Goal: Task Accomplishment & Management: Use online tool/utility

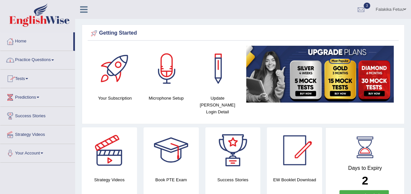
click at [31, 78] on link "Tests" at bounding box center [37, 78] width 75 height 16
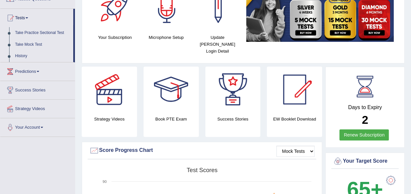
scroll to position [37, 0]
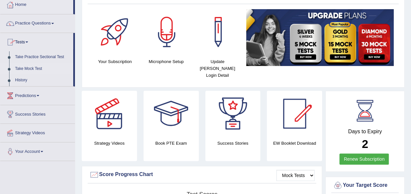
click at [29, 66] on link "Take Mock Test" at bounding box center [42, 69] width 61 height 12
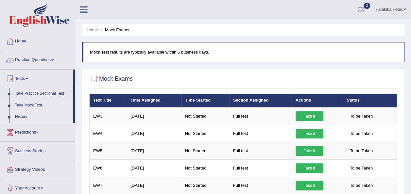
click at [25, 117] on link "History" at bounding box center [42, 117] width 61 height 12
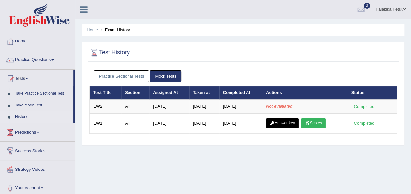
click at [123, 79] on link "Practice Sectional Tests" at bounding box center [122, 76] width 56 height 12
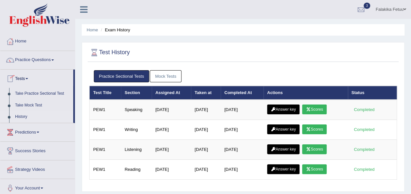
click at [165, 77] on link "Mock Tests" at bounding box center [166, 76] width 32 height 12
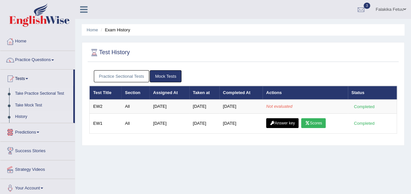
click at [31, 92] on link "Take Practice Sectional Test" at bounding box center [42, 94] width 61 height 12
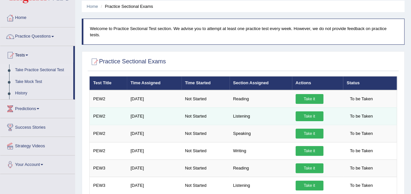
scroll to position [33, 0]
